Goal: Task Accomplishment & Management: Use online tool/utility

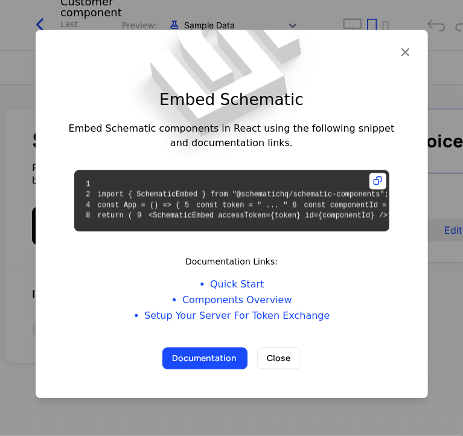
scroll to position [41, 0]
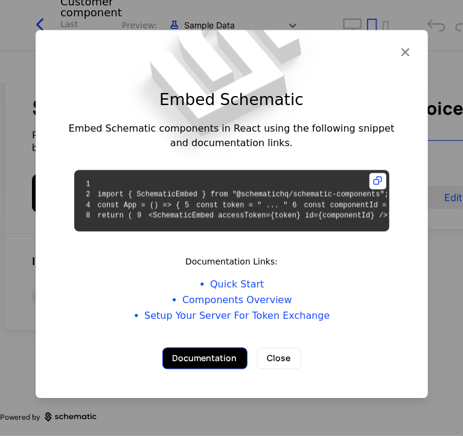
click at [208, 369] on button "Documentation" at bounding box center [204, 358] width 85 height 22
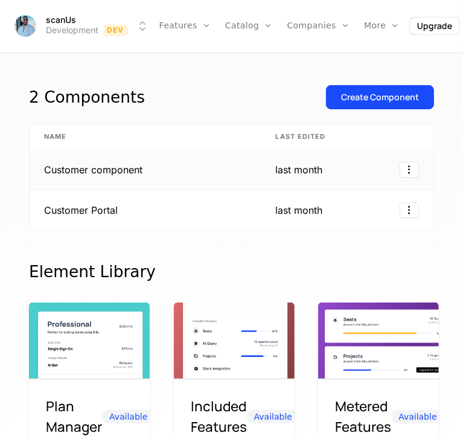
click at [266, 182] on td "last month" at bounding box center [304, 170] width 85 height 40
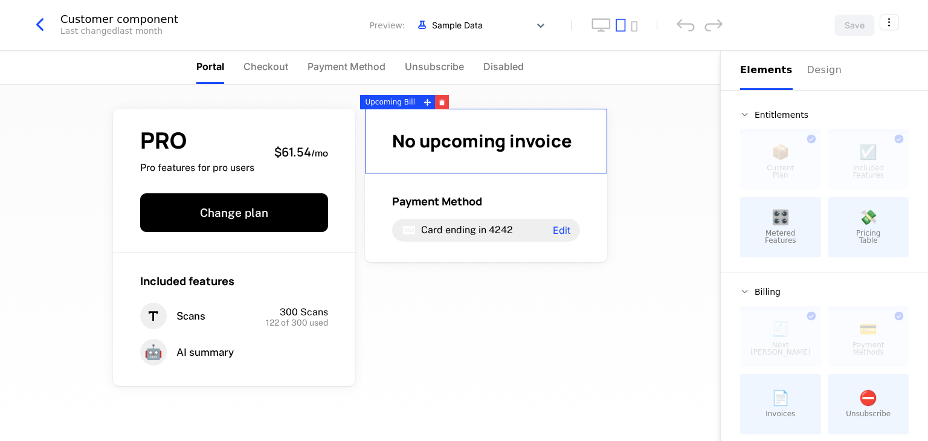
click at [433, 145] on span "No upcoming invoice" at bounding box center [482, 141] width 180 height 24
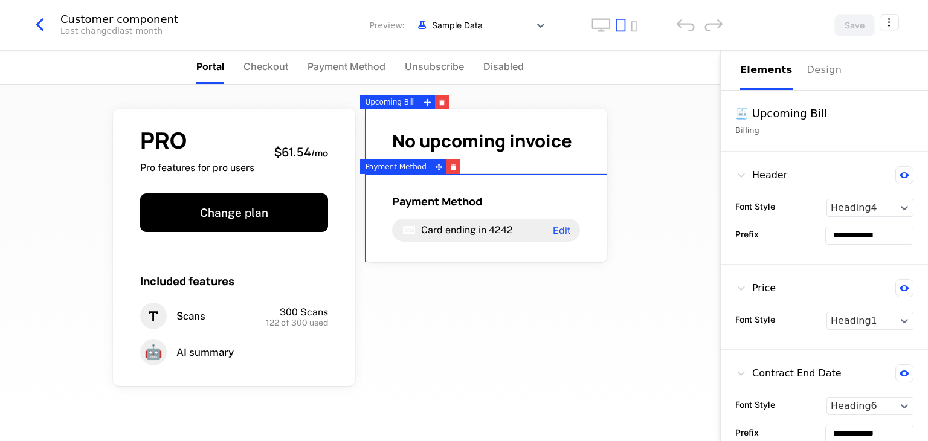
click at [463, 177] on div "Payment Method Card ending in 4242 Edit" at bounding box center [486, 218] width 242 height 88
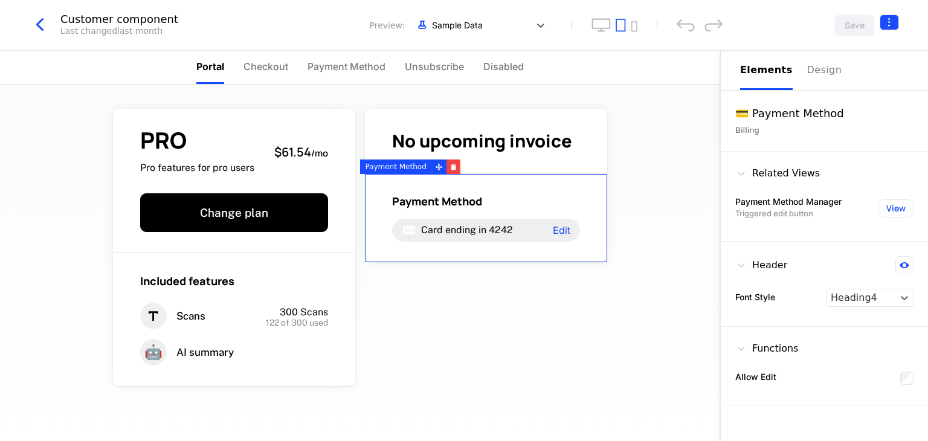
click at [463, 25] on html "scanUs Development Dev Features Features Flags Catalog Plans Add Ons Credits Co…" at bounding box center [464, 220] width 928 height 441
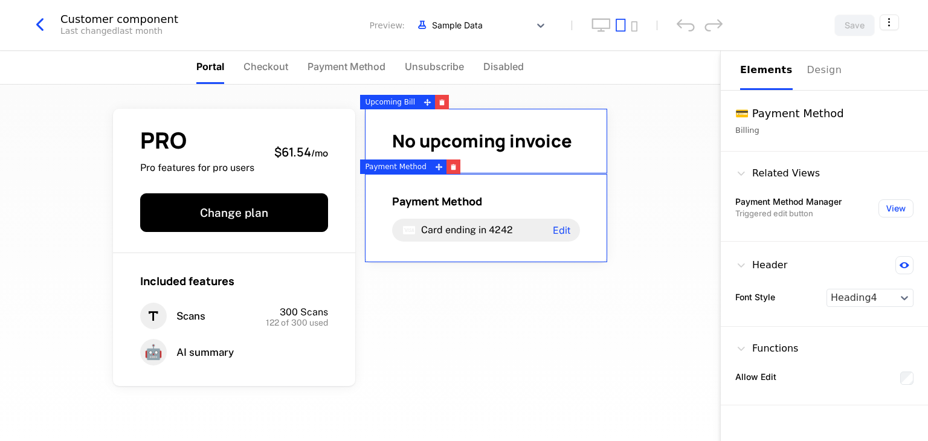
click at [463, 129] on html "scanUs Development Dev Features Features Flags Catalog Plans Add Ons Credits Co…" at bounding box center [464, 220] width 928 height 441
click at [463, 22] on html "scanUs Development Dev Features Features Flags Catalog Plans Add Ons Credits Co…" at bounding box center [464, 220] width 928 height 441
click at [463, 47] on div "Get embed code" at bounding box center [824, 51] width 80 height 12
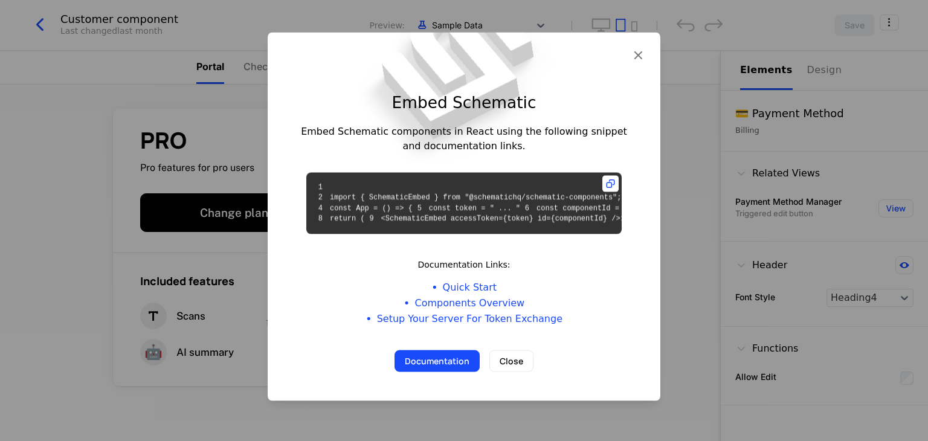
click at [463, 144] on div at bounding box center [464, 220] width 928 height 441
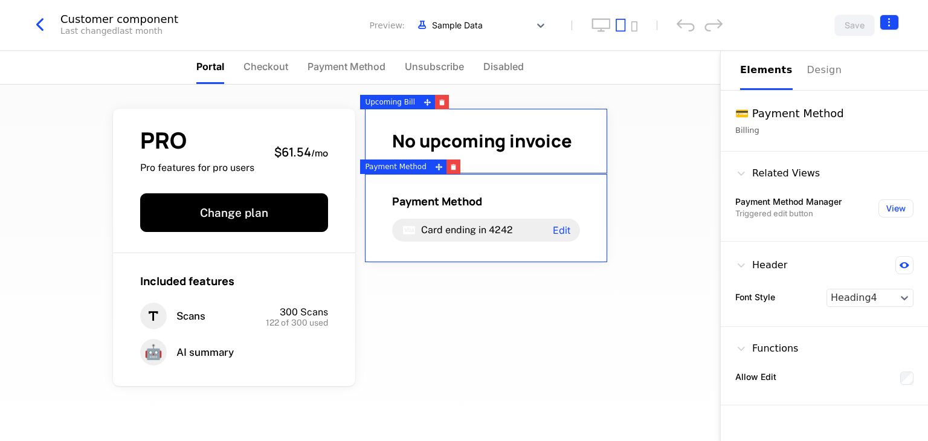
click at [463, 20] on html "scanUs Development Dev Features Features Flags Catalog Plans Add Ons Credits Co…" at bounding box center [464, 220] width 928 height 441
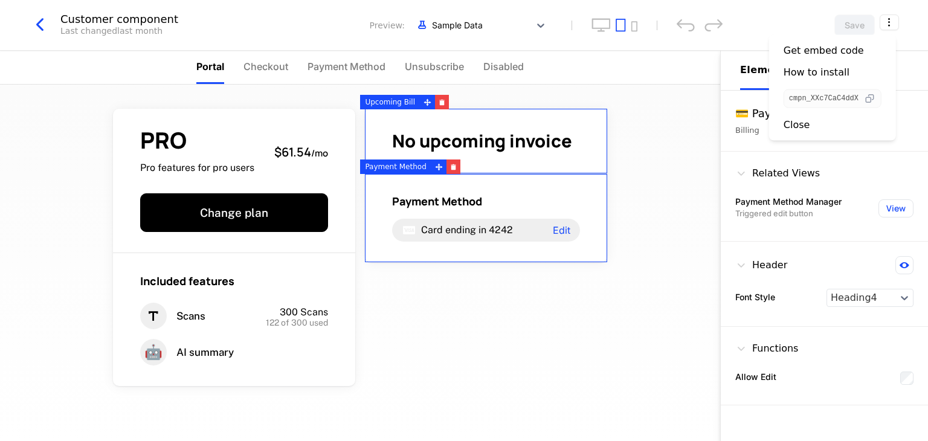
click at [463, 98] on icon "button" at bounding box center [869, 98] width 13 height 13
